Goal: Information Seeking & Learning: Learn about a topic

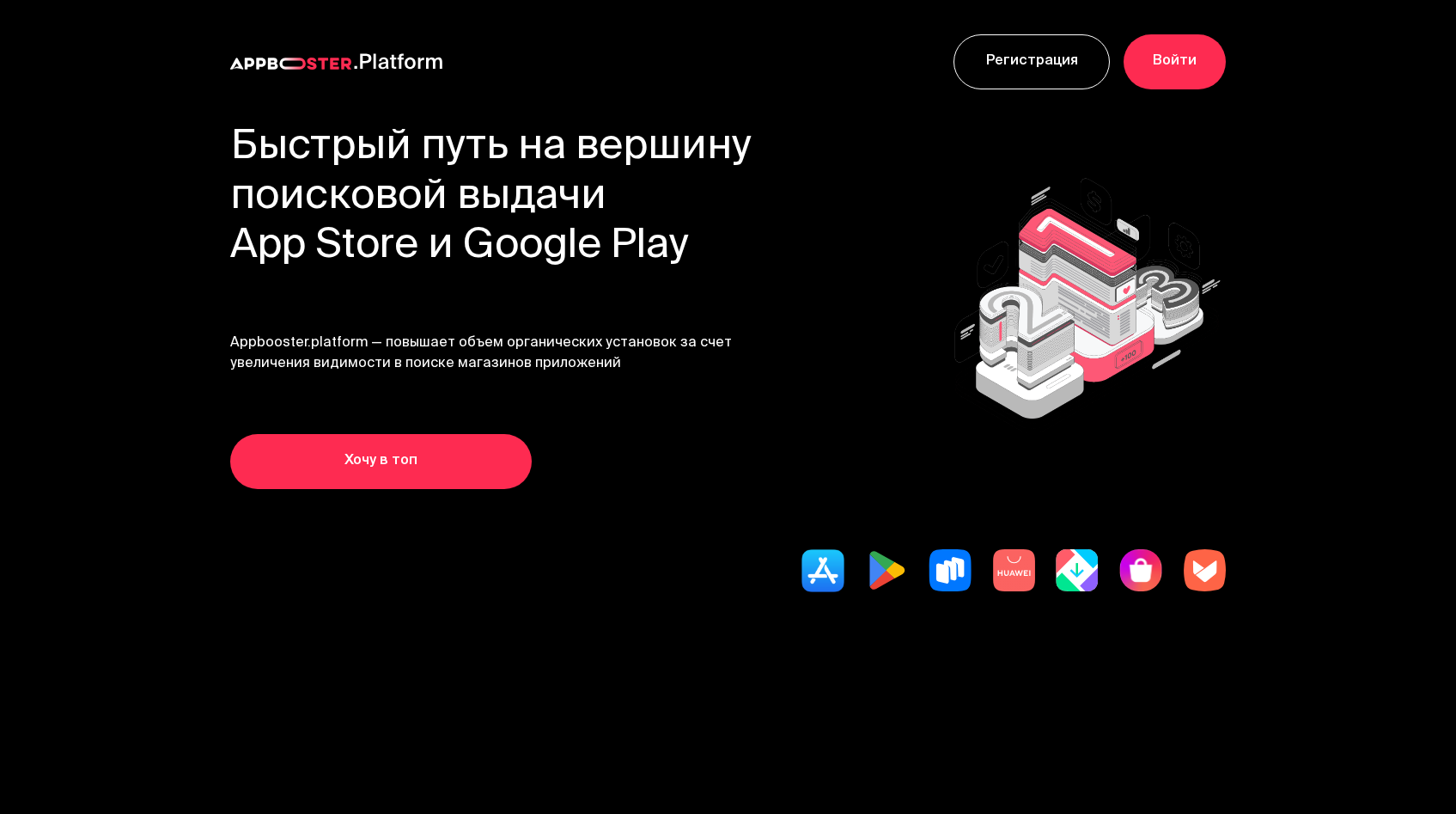
drag, startPoint x: 244, startPoint y: 142, endPoint x: 711, endPoint y: 240, distance: 477.2
click at [711, 240] on h1 "Быстрый путь на вершину поисковой выдачи App Store и Google Play" at bounding box center [491, 197] width 522 height 148
click at [522, 268] on h1 "Быстрый путь на вершину поисковой выдачи App Store и Google Play" at bounding box center [491, 197] width 522 height 148
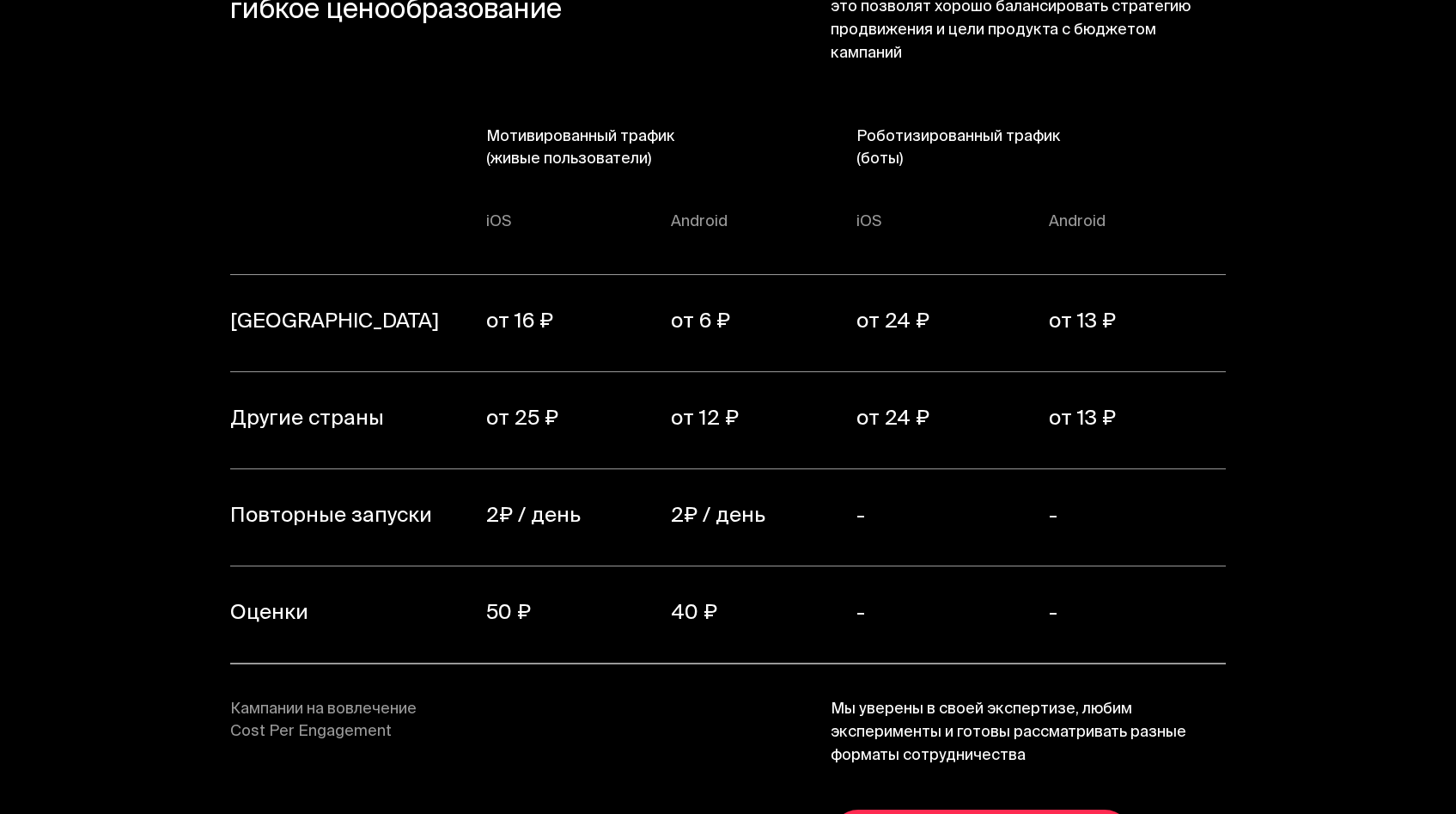
scroll to position [12118, 0]
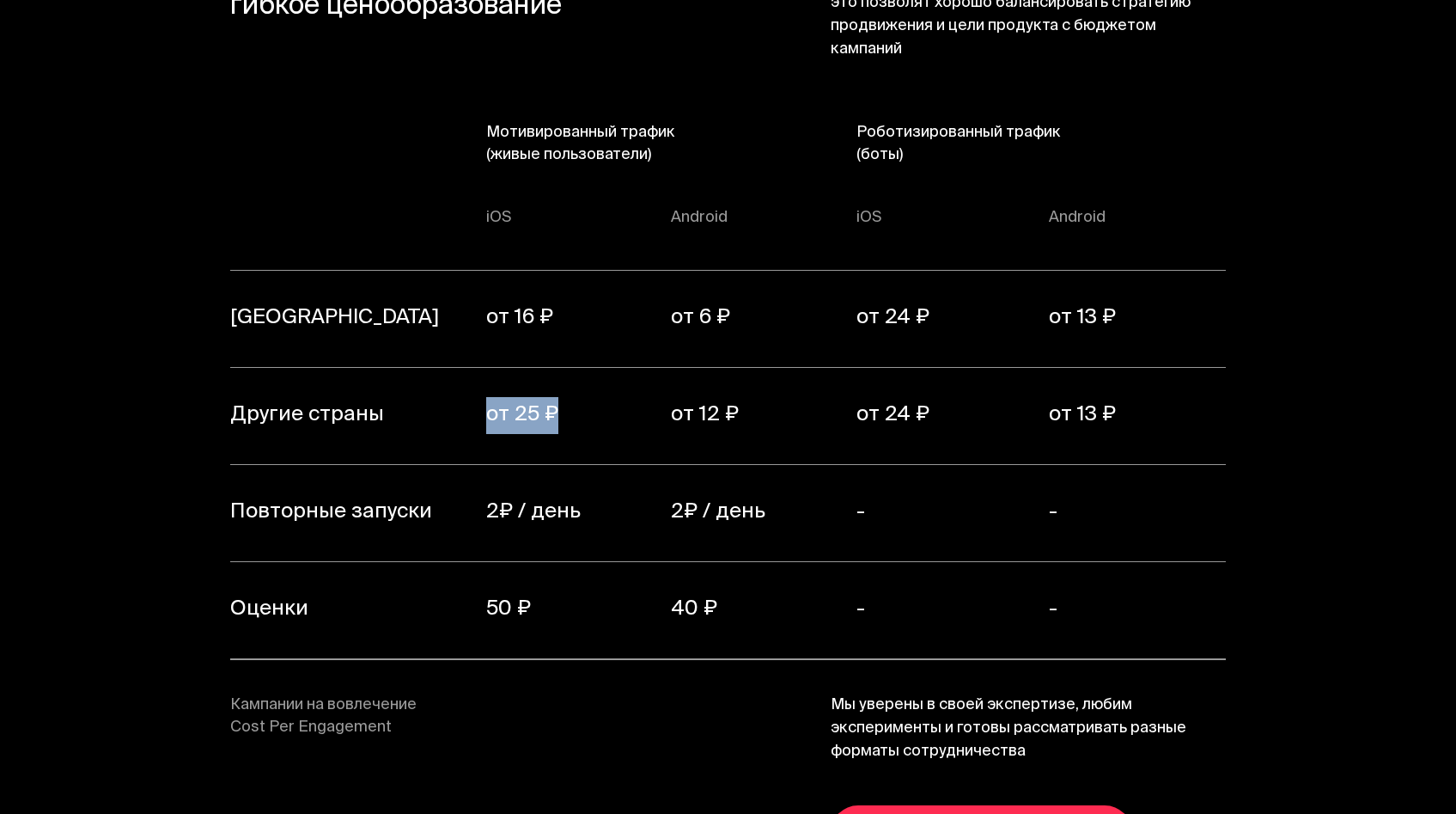
drag, startPoint x: 469, startPoint y: 370, endPoint x: 581, endPoint y: 374, distance: 112.1
click at [581, 374] on tr "Другие страны от 25 ₽ от 12 ₽ от 24 ₽ от 13 ₽" at bounding box center [728, 416] width 996 height 97
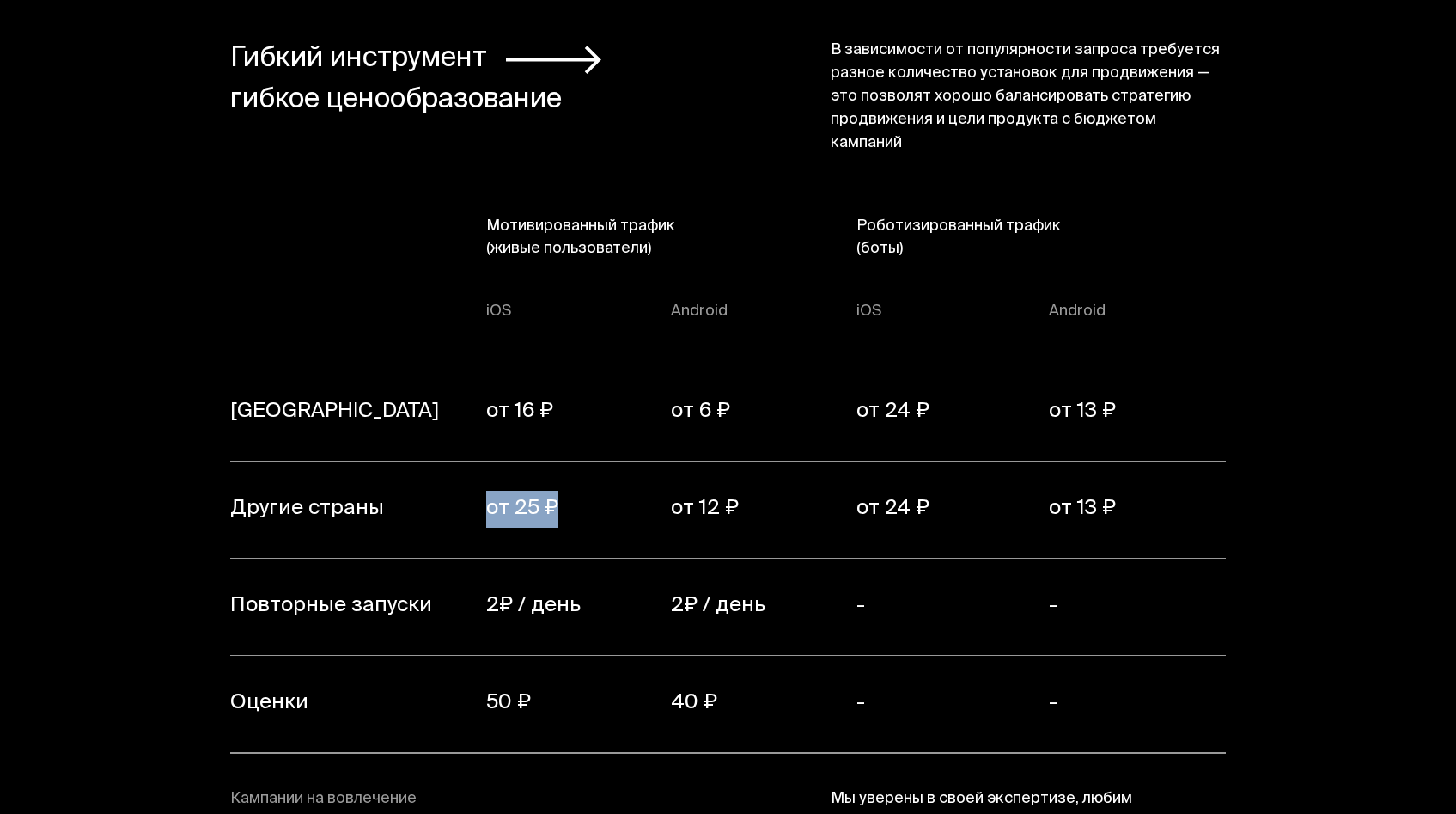
scroll to position [12024, 0]
drag, startPoint x: 855, startPoint y: 178, endPoint x: 909, endPoint y: 206, distance: 60.8
click at [909, 216] on tr "Мотивированный трафик (живые пользователи) Роботизированный трафик (боты)" at bounding box center [728, 256] width 996 height 79
click at [890, 216] on th "Роботизированный трафик (боты)" at bounding box center [1041, 256] width 370 height 79
drag, startPoint x: 474, startPoint y: 182, endPoint x: 672, endPoint y: 214, distance: 200.6
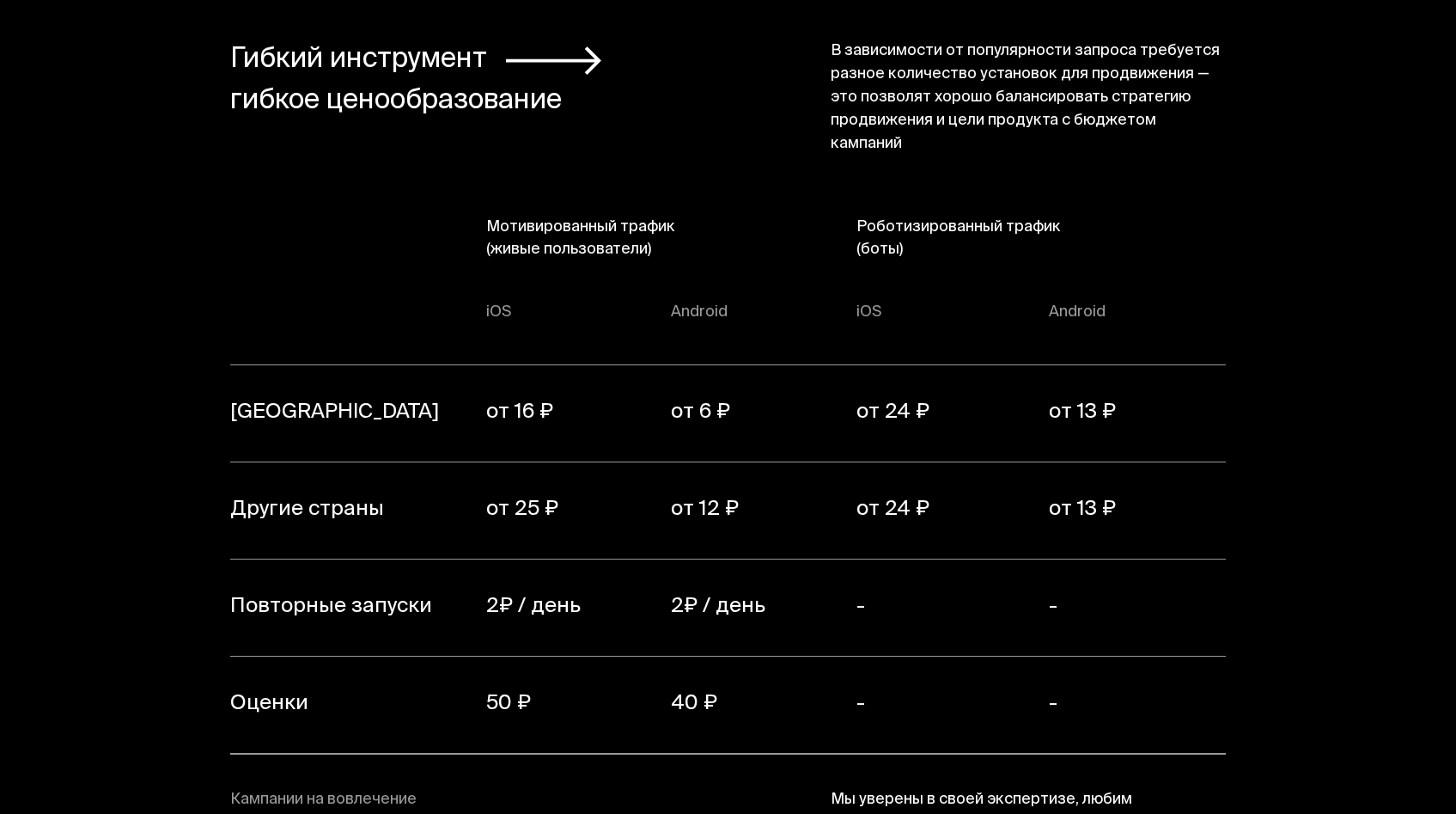
click at [672, 216] on tr "Мотивированный трафик (живые пользователи) Роботизированный трафик (боты)" at bounding box center [728, 256] width 996 height 79
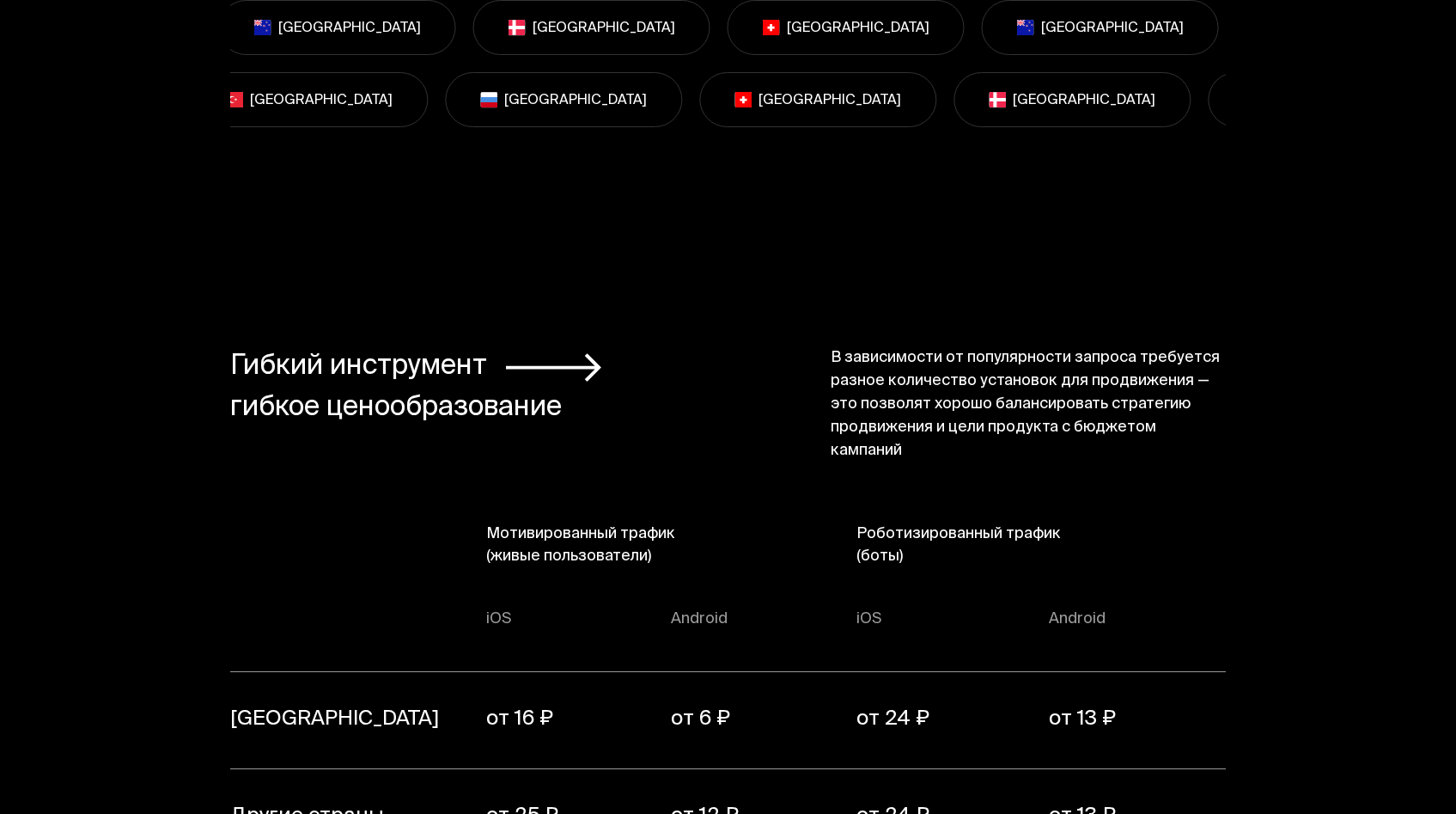
scroll to position [11692, 0]
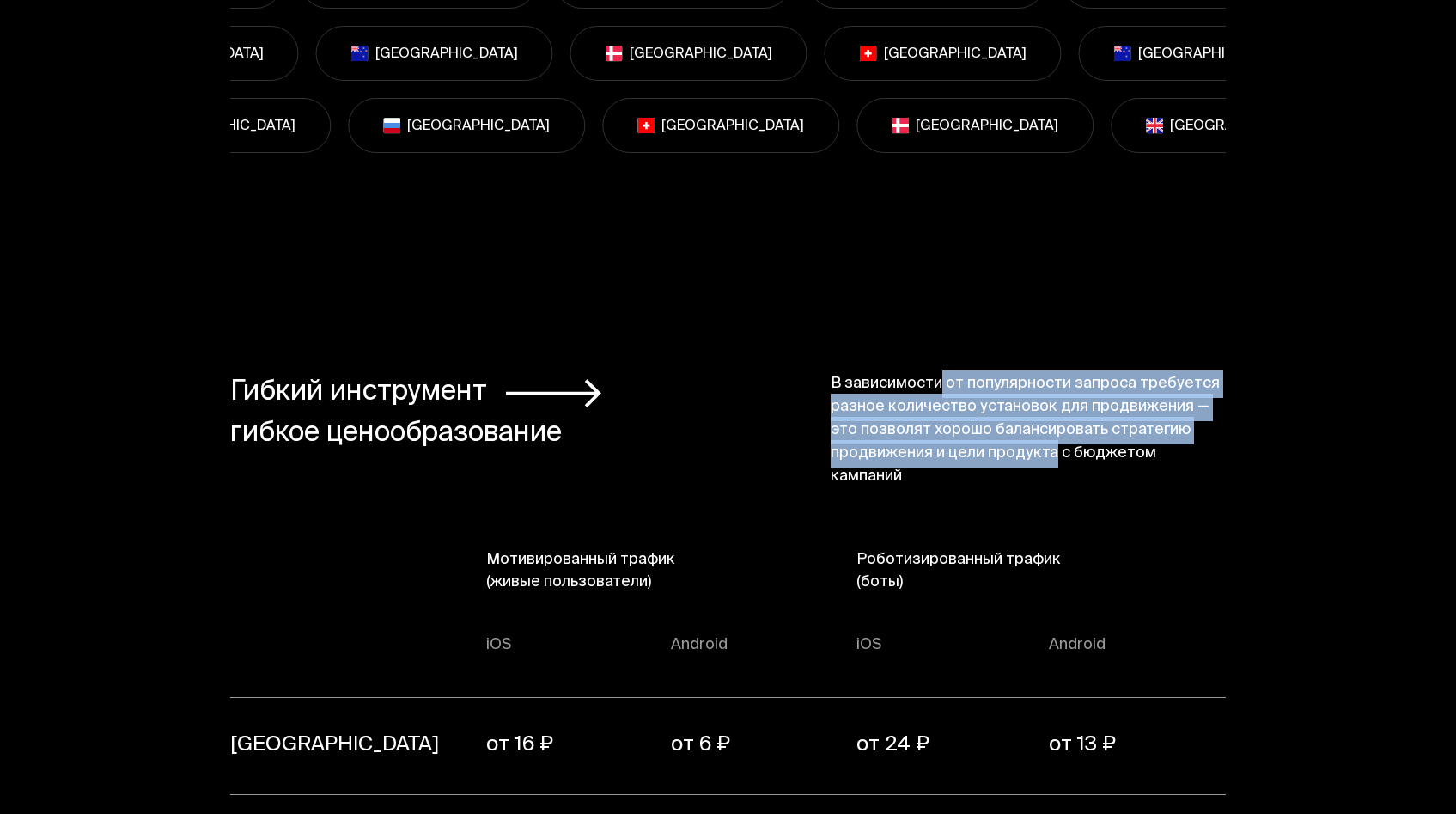
drag, startPoint x: 936, startPoint y: 346, endPoint x: 1051, endPoint y: 413, distance: 133.1
click at [1051, 412] on span "В зависимости от популярности запроса требуется разное количество установок для…" at bounding box center [1029, 431] width 396 height 116
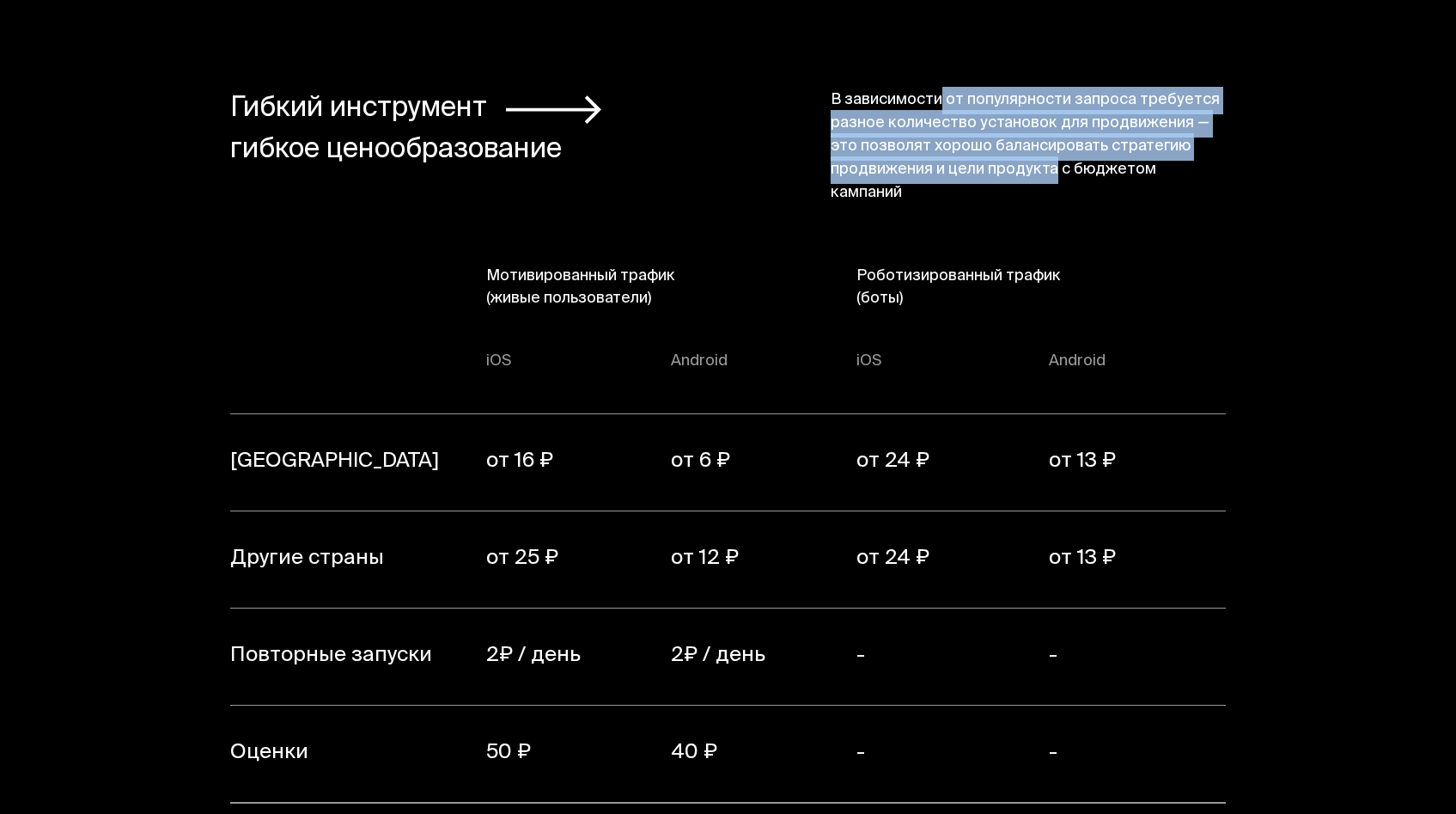
scroll to position [11962, 0]
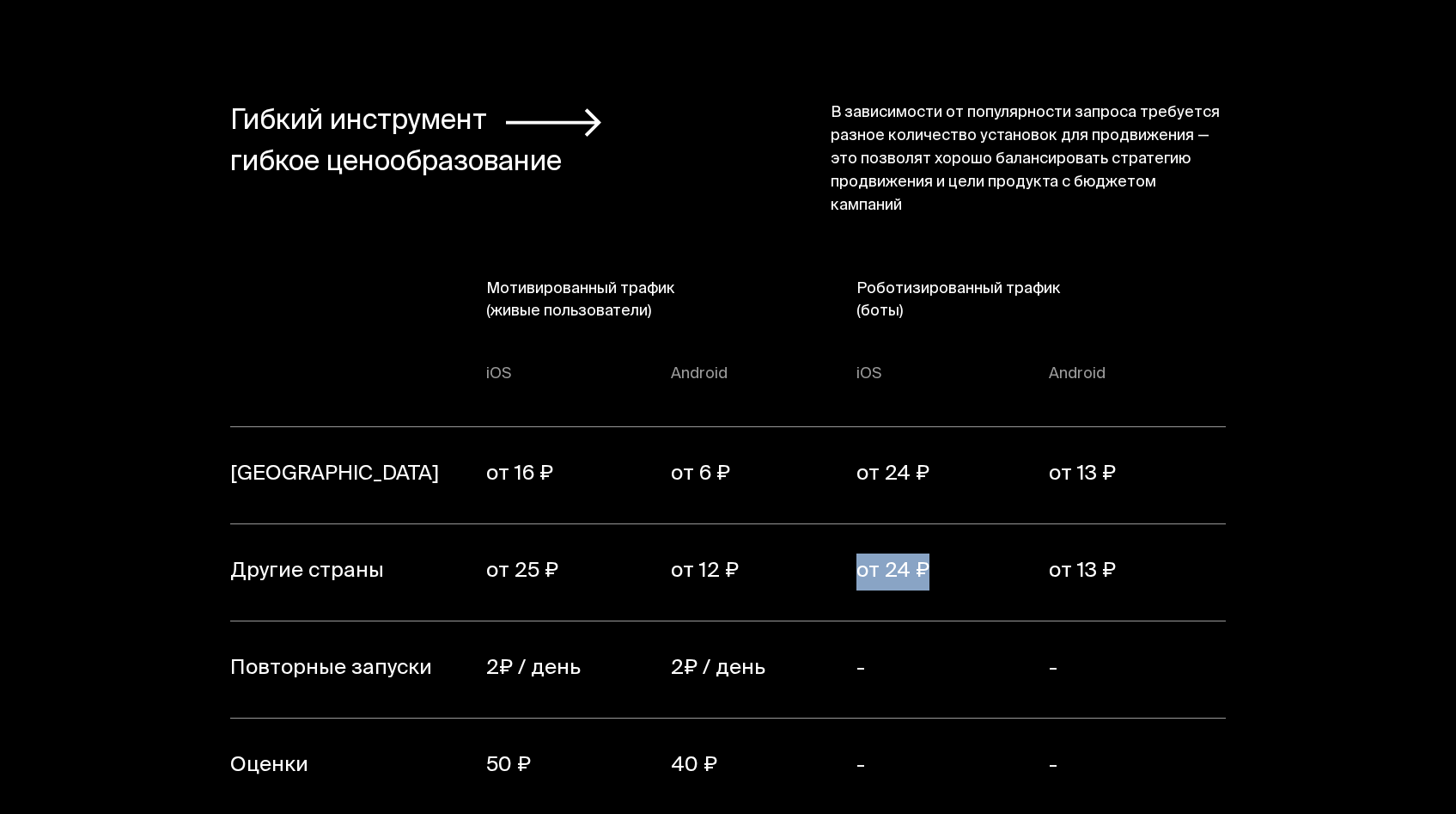
drag, startPoint x: 856, startPoint y: 533, endPoint x: 929, endPoint y: 534, distance: 73.0
click at [929, 534] on tr "Другие страны от 25 ₽ от 12 ₽ от 24 ₽ от 13 ₽" at bounding box center [728, 572] width 996 height 97
click at [912, 524] on td "от 24 ₽" at bounding box center [953, 572] width 194 height 97
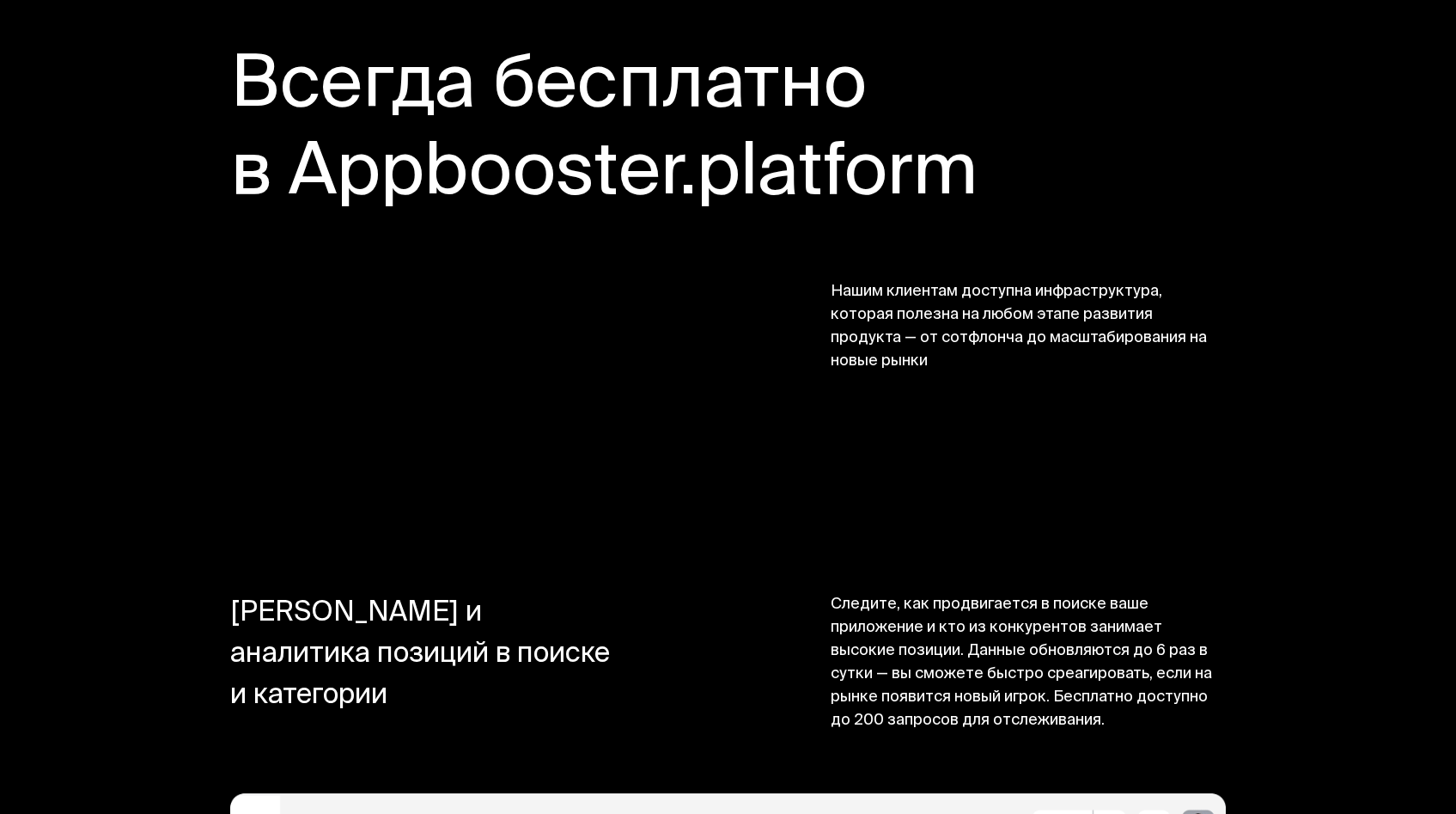
scroll to position [13153, 0]
drag, startPoint x: 816, startPoint y: 243, endPoint x: 928, endPoint y: 327, distance: 140.0
click at [928, 327] on div "Всегда бесплатно в Appbooster.platform Нашим клиентам доступна инфраструктура, …" at bounding box center [728, 208] width 996 height 327
click at [928, 327] on span "Нашим клиентам доступна инфраструктура, которая полезна на любом этапе развития…" at bounding box center [1029, 327] width 396 height 93
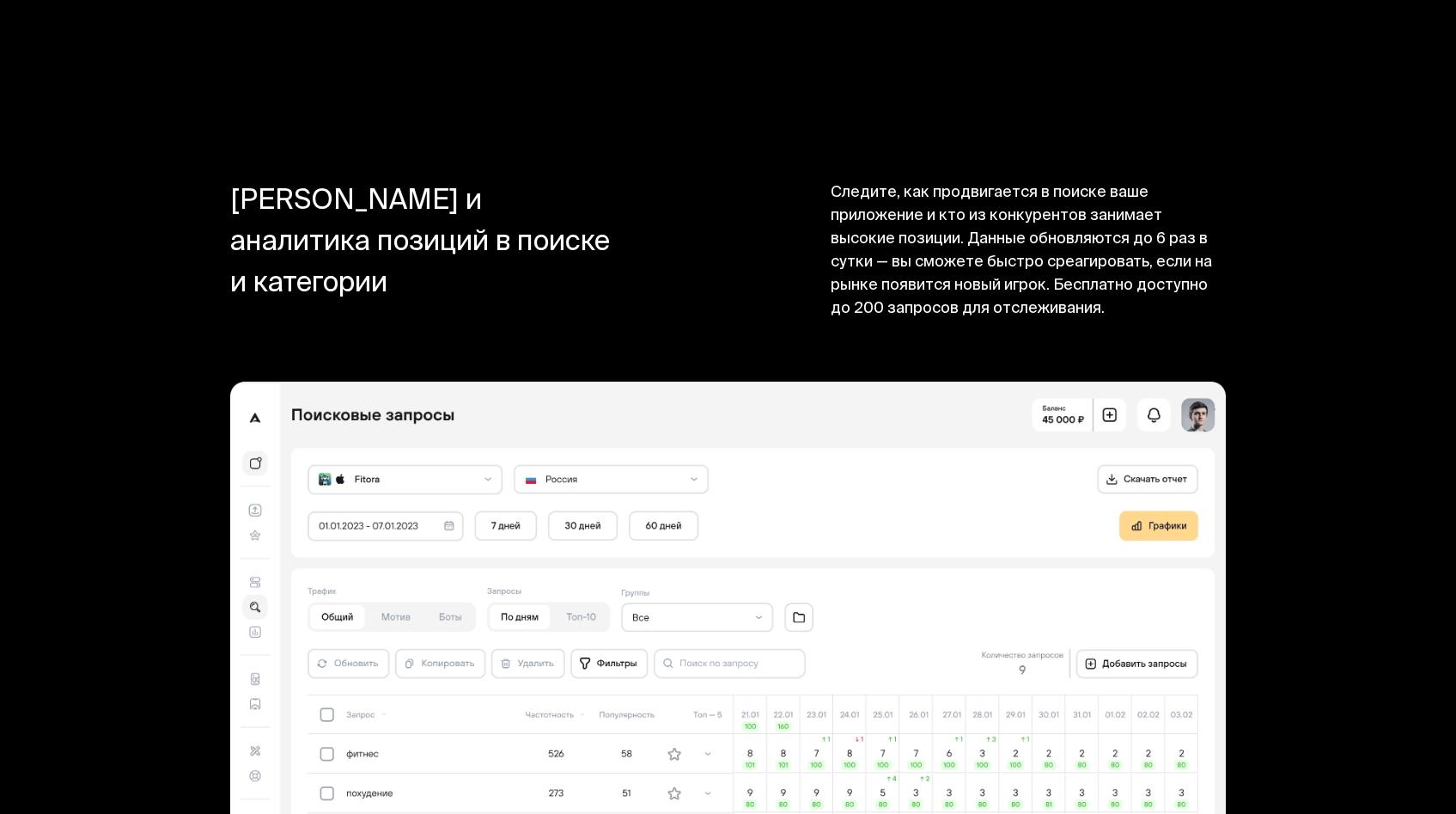
scroll to position [13703, 0]
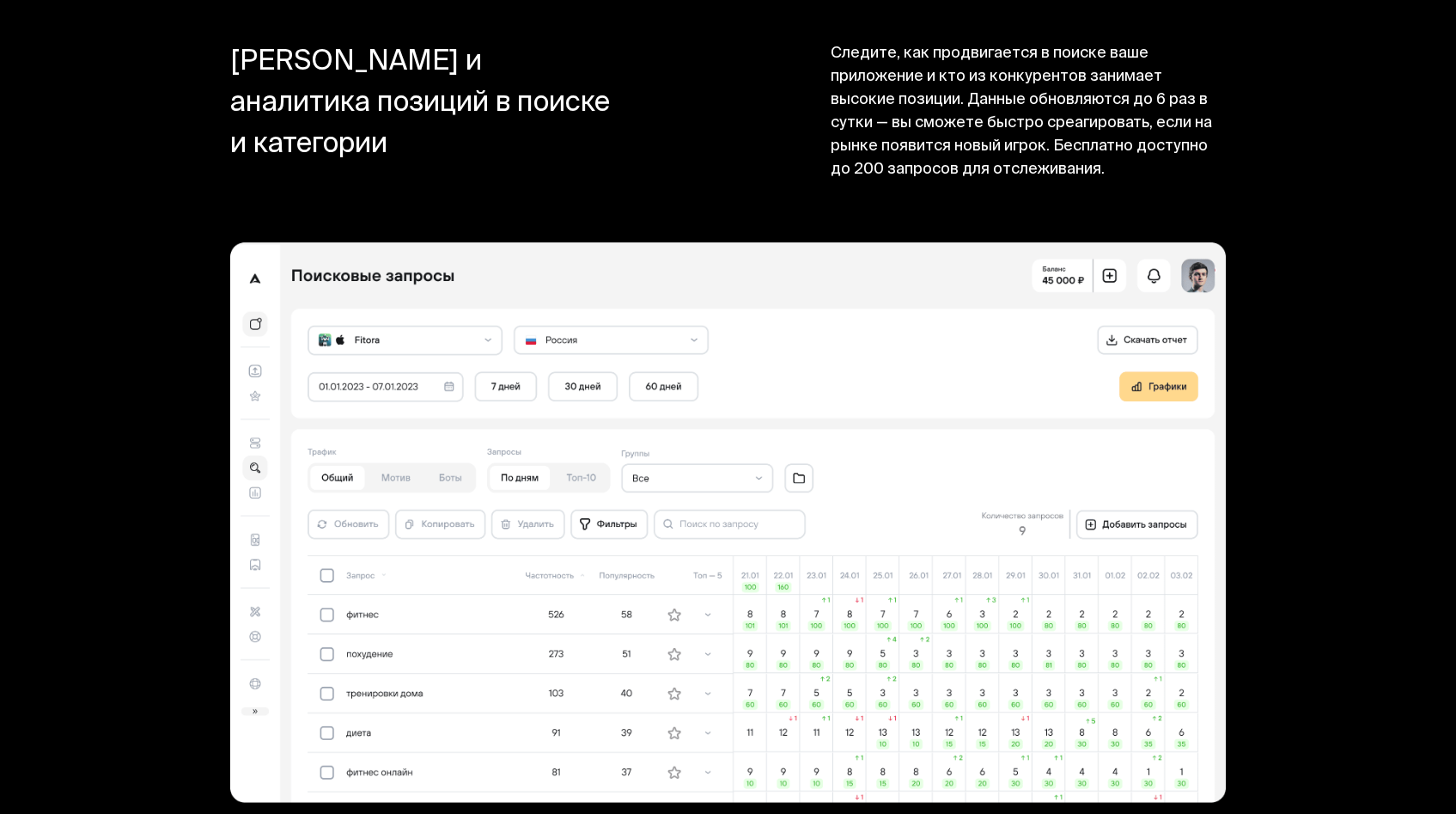
click at [755, 574] on img at bounding box center [728, 522] width 996 height 560
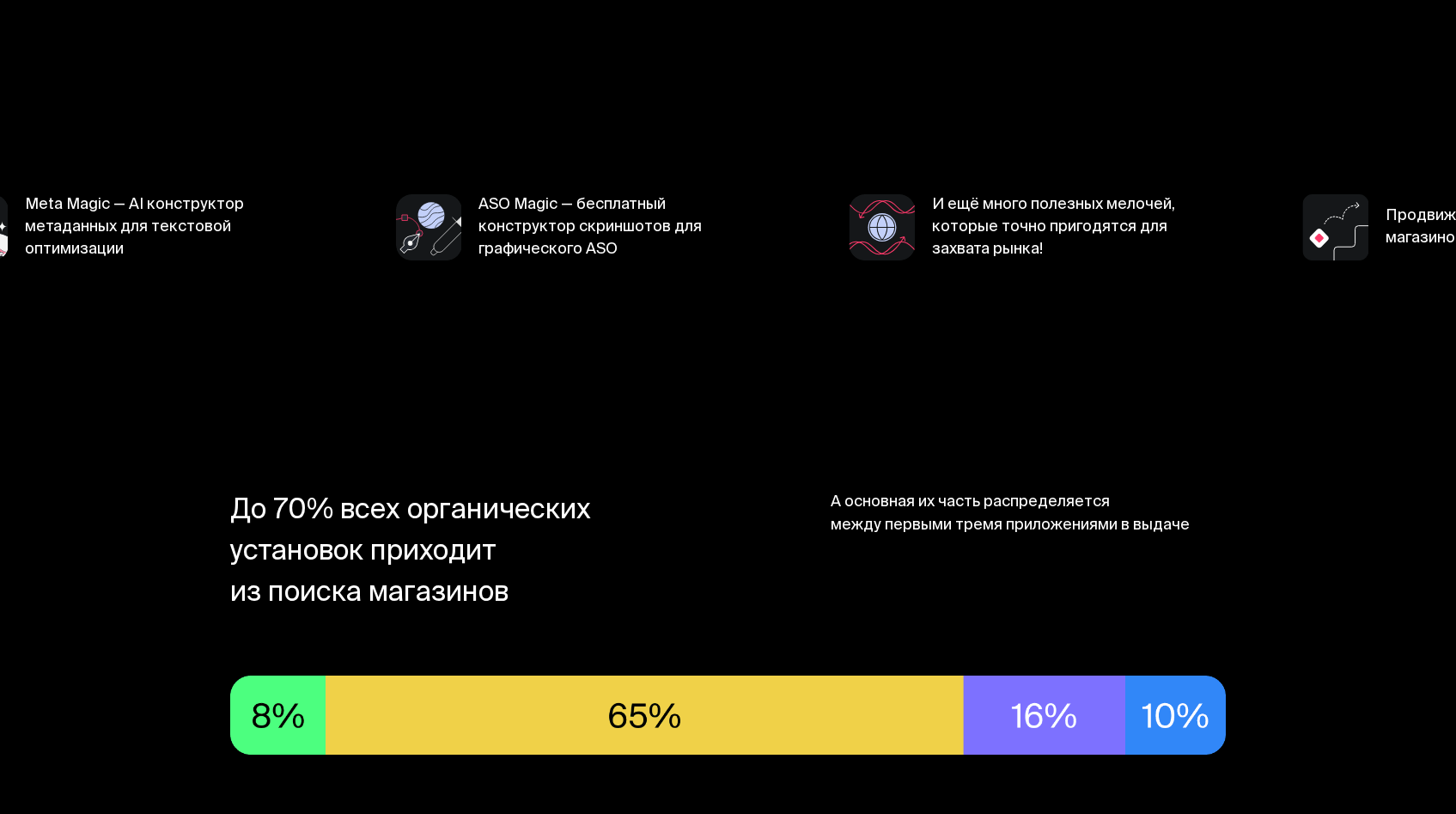
scroll to position [0, 0]
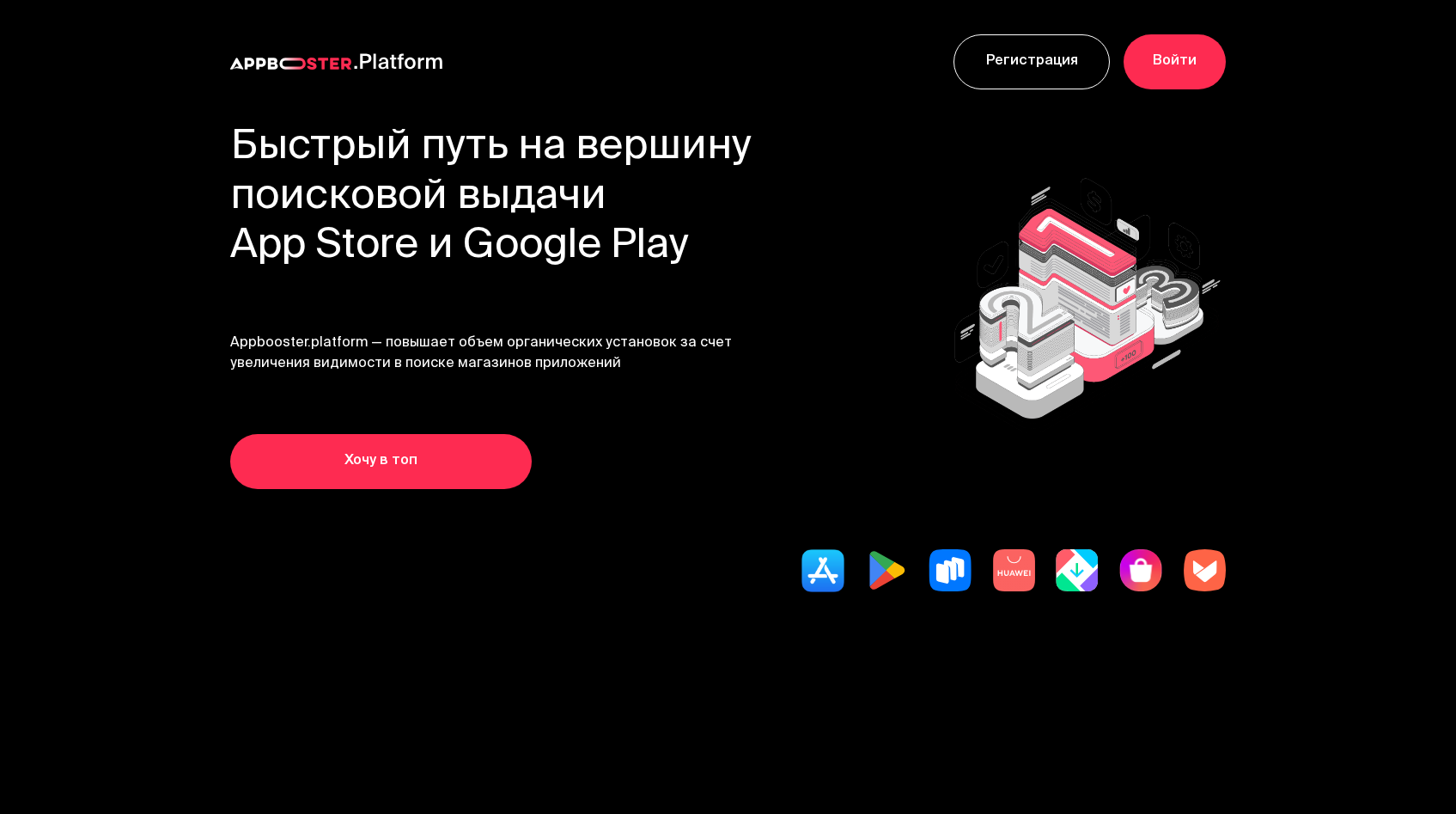
click at [287, 59] on img at bounding box center [290, 63] width 121 height 12
